Goal: Information Seeking & Learning: Learn about a topic

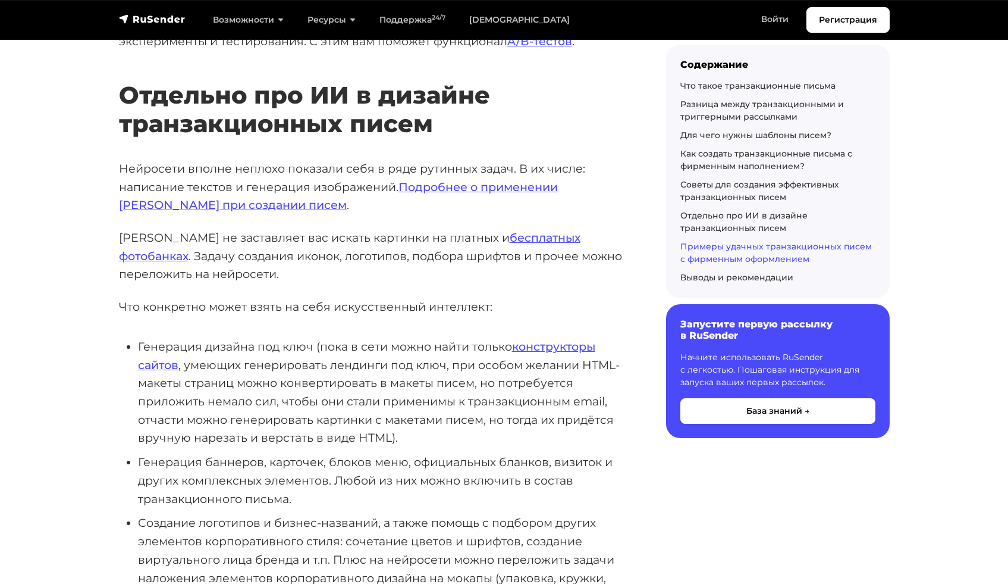
scroll to position [5766, 0]
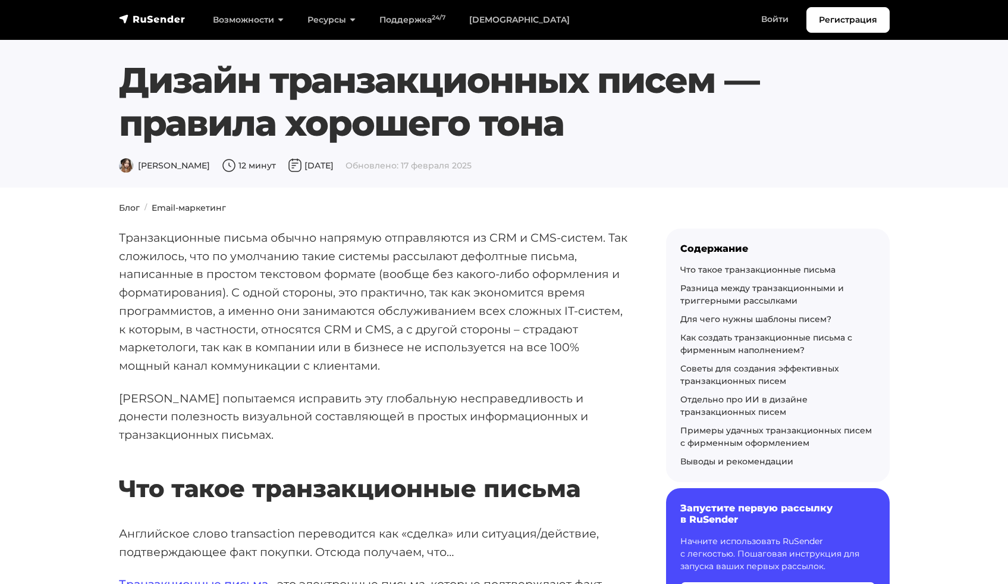
scroll to position [208, 0]
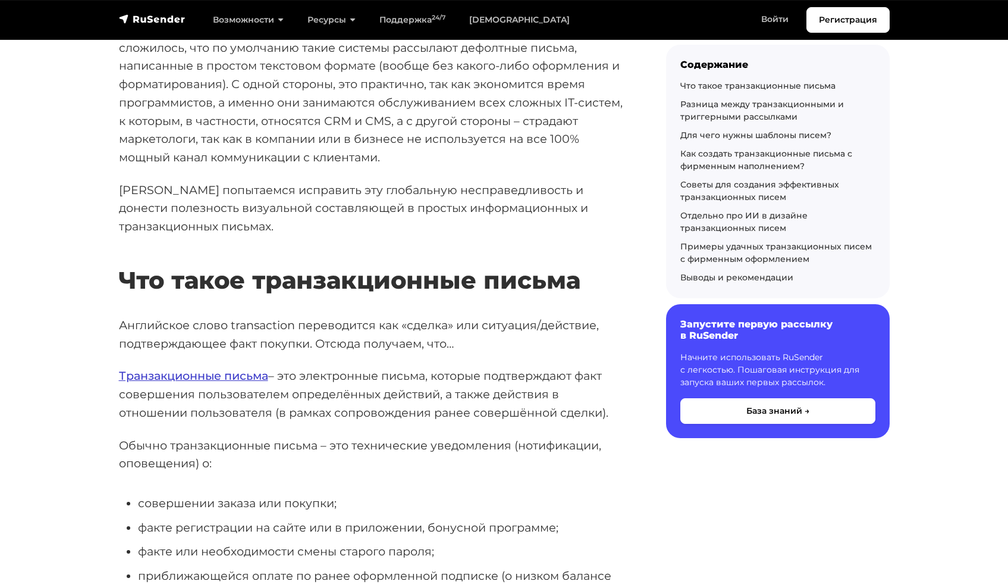
click at [180, 368] on link "Транзакционные письма" at bounding box center [193, 375] width 149 height 14
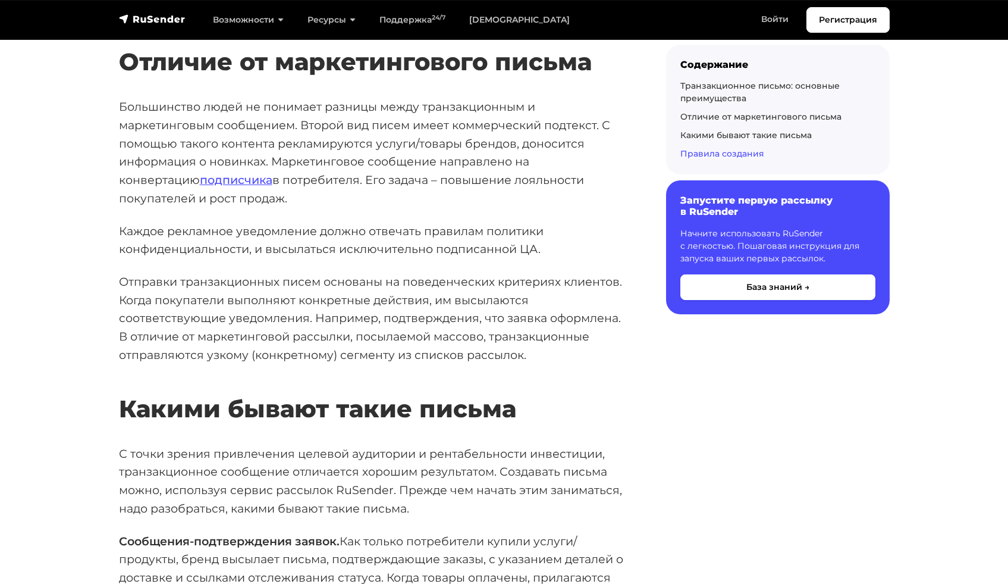
scroll to position [790, 0]
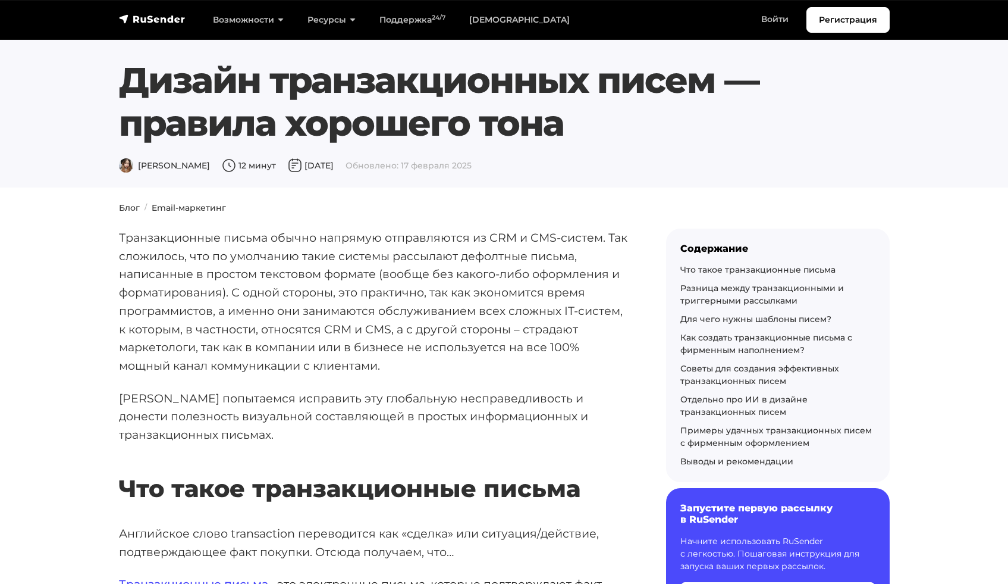
scroll to position [206, 0]
